Goal: Find specific page/section: Find specific page/section

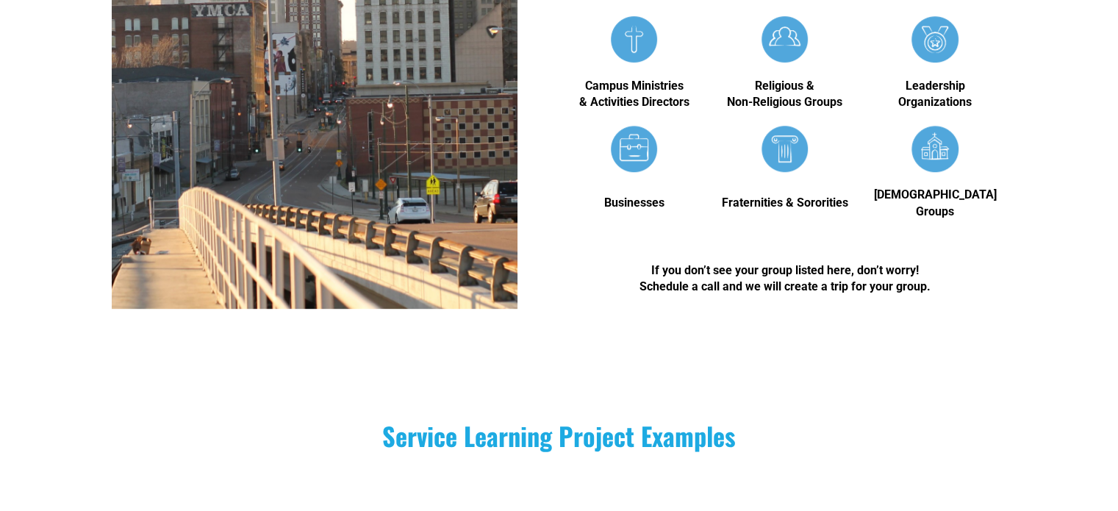
scroll to position [1049, 0]
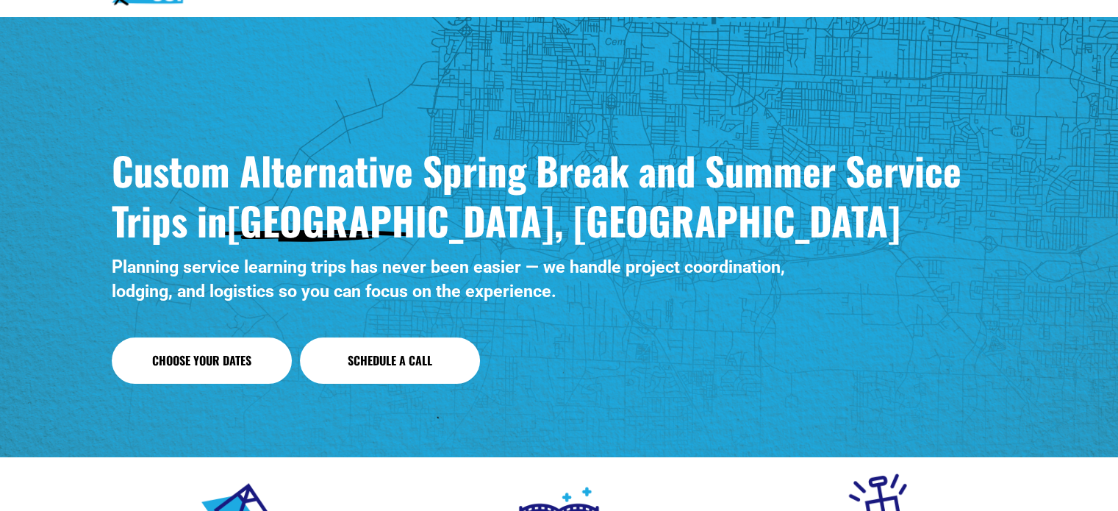
scroll to position [56, 0]
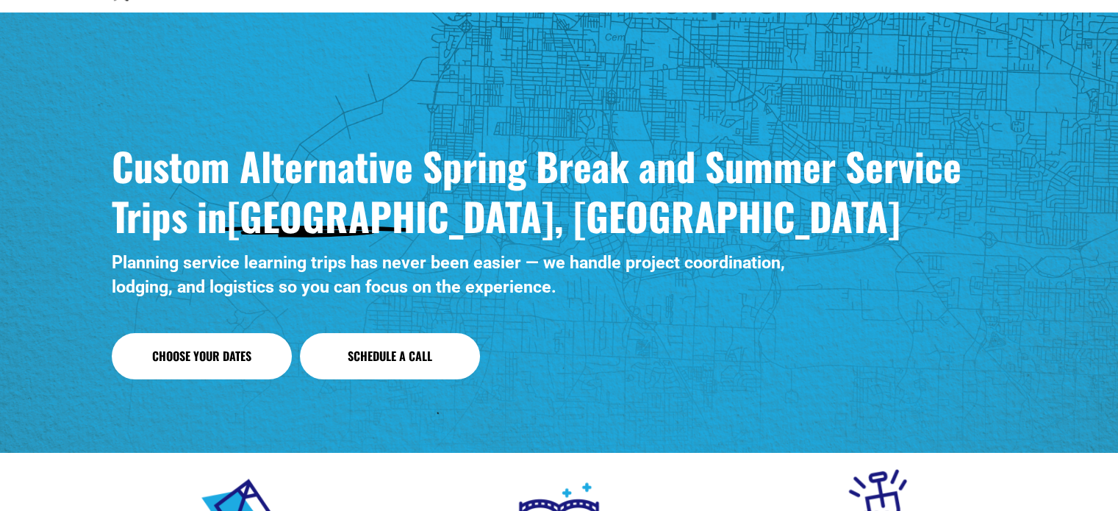
click at [374, 334] on link "Schedule a Call" at bounding box center [390, 356] width 180 height 46
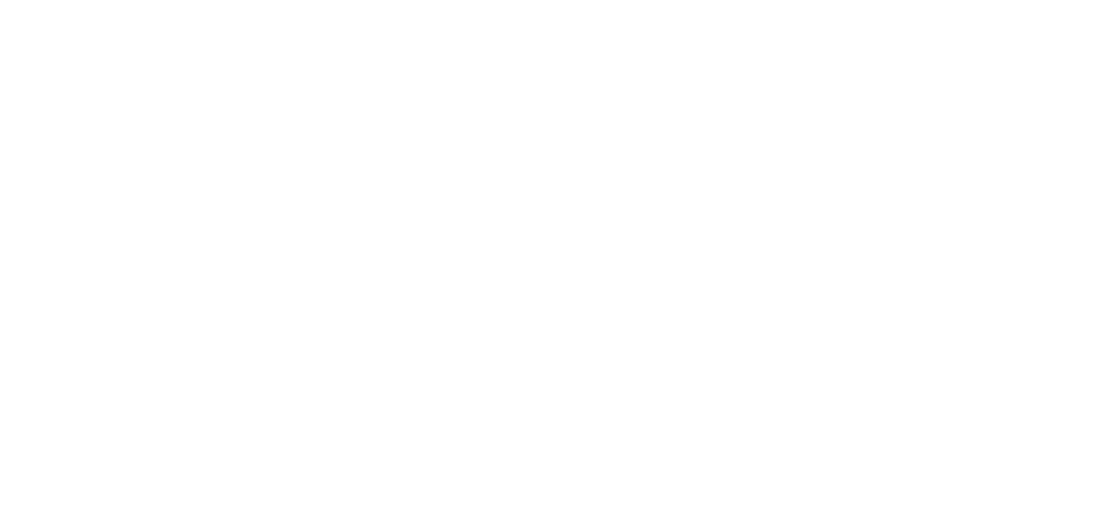
scroll to position [481, 0]
